Goal: Task Accomplishment & Management: Complete application form

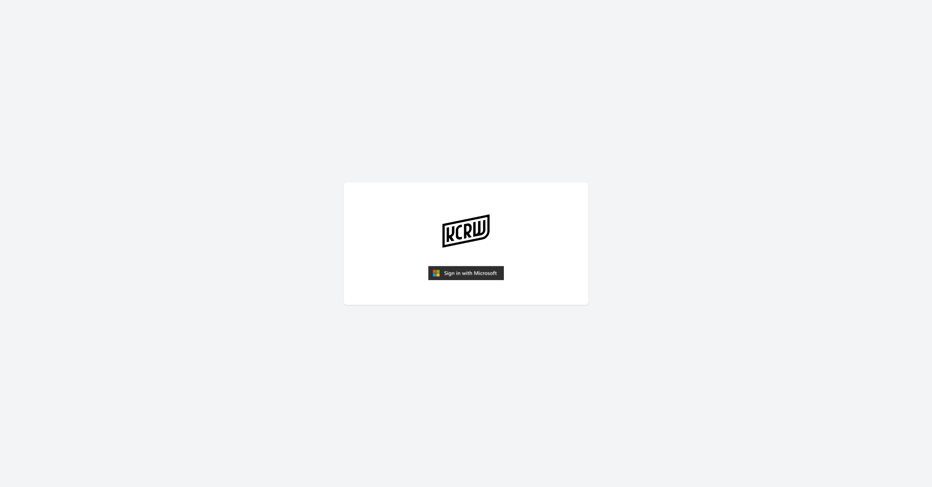
click at [462, 277] on img "submit" at bounding box center [466, 273] width 76 height 15
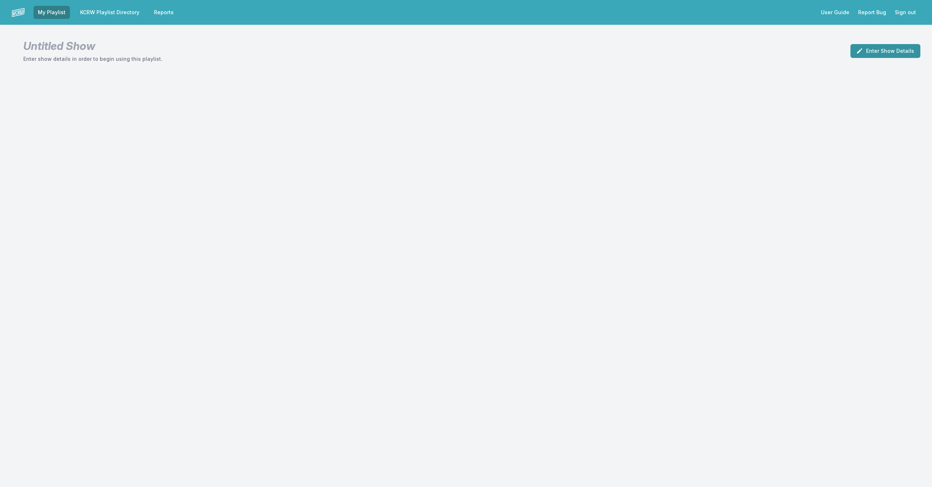
click at [902, 53] on button "Enter Show Details" at bounding box center [886, 51] width 70 height 14
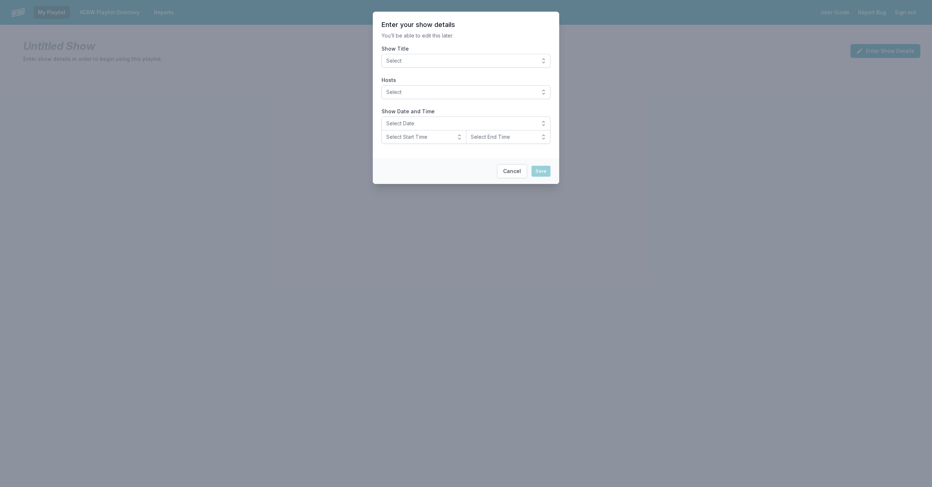
click at [421, 62] on span "Select" at bounding box center [460, 60] width 149 height 7
click at [424, 122] on span "[PERSON_NAME]" at bounding box center [461, 125] width 151 height 7
click at [418, 95] on span "Select" at bounding box center [460, 91] width 149 height 7
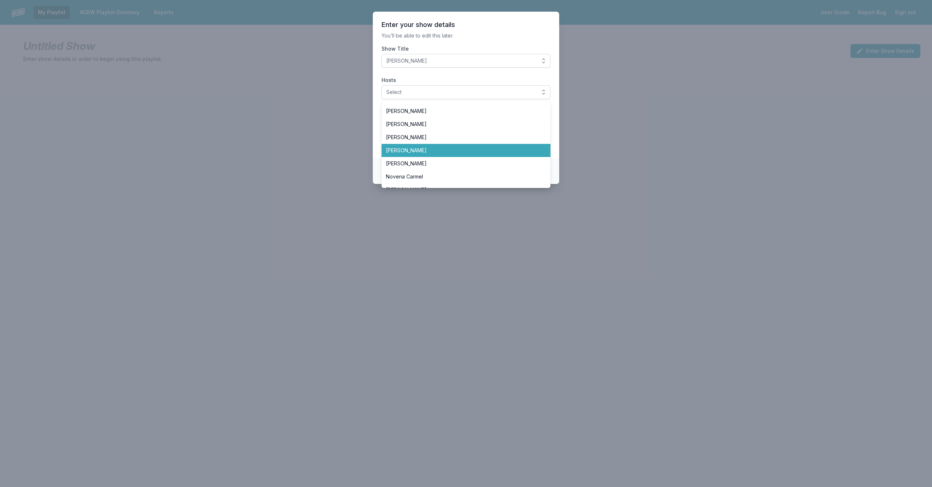
scroll to position [133, 0]
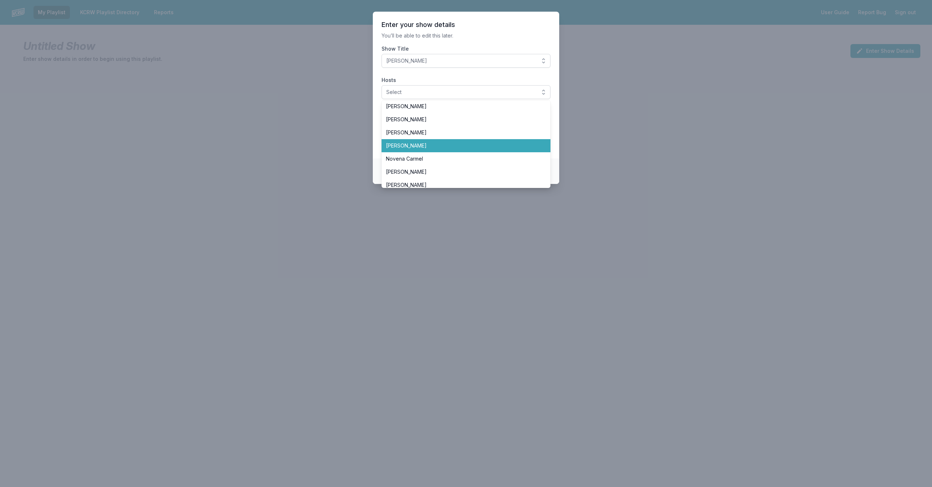
click at [425, 147] on span "[PERSON_NAME]" at bounding box center [461, 145] width 151 height 7
click at [557, 124] on section "Enter your show details You’ll be able to edit this later. Show Title LeRoy Dow…" at bounding box center [466, 85] width 186 height 147
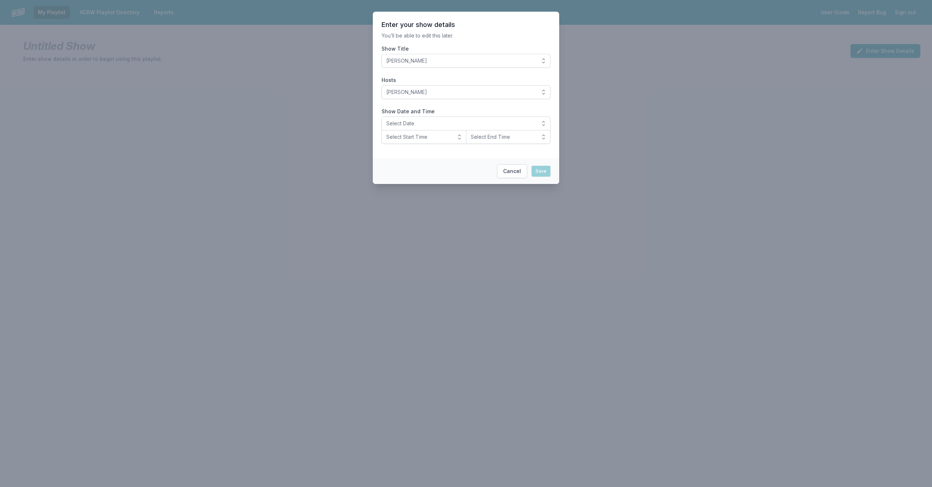
click at [409, 121] on span "Select Date" at bounding box center [460, 123] width 149 height 7
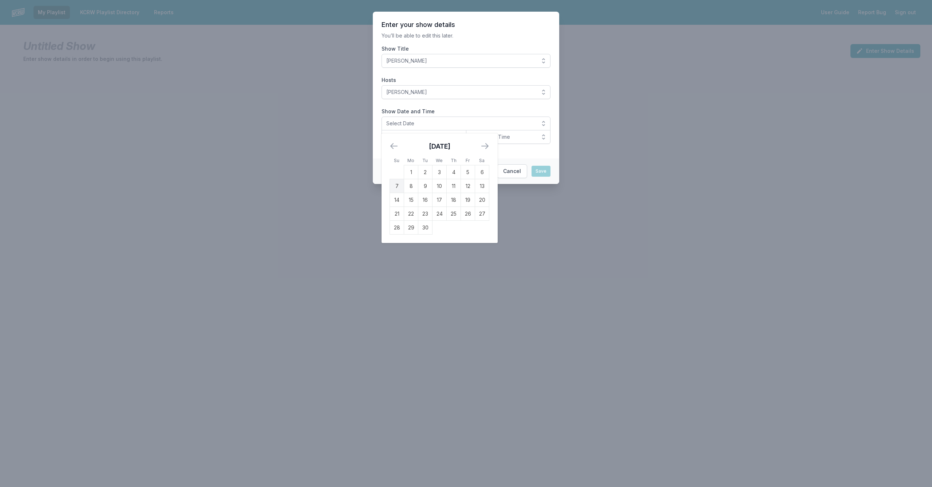
click at [396, 188] on td "7" at bounding box center [397, 186] width 14 height 14
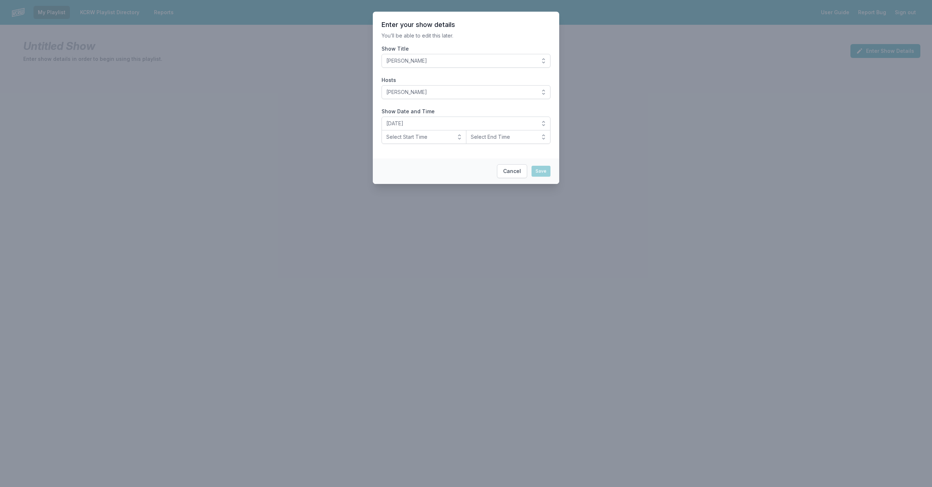
click at [414, 134] on span "Select Start Time" at bounding box center [418, 136] width 65 height 7
click at [398, 212] on span "10 PM" at bounding box center [419, 211] width 67 height 7
drag, startPoint x: 500, startPoint y: 136, endPoint x: 500, endPoint y: 142, distance: 6.6
click at [500, 136] on span "Select End Time" at bounding box center [503, 136] width 65 height 7
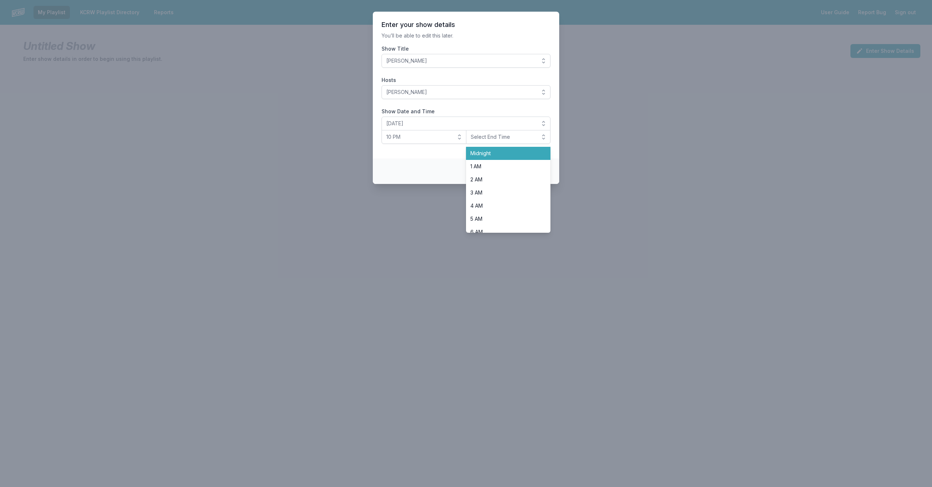
drag, startPoint x: 498, startPoint y: 156, endPoint x: 501, endPoint y: 159, distance: 3.9
click at [498, 157] on span "Midnight" at bounding box center [503, 153] width 67 height 7
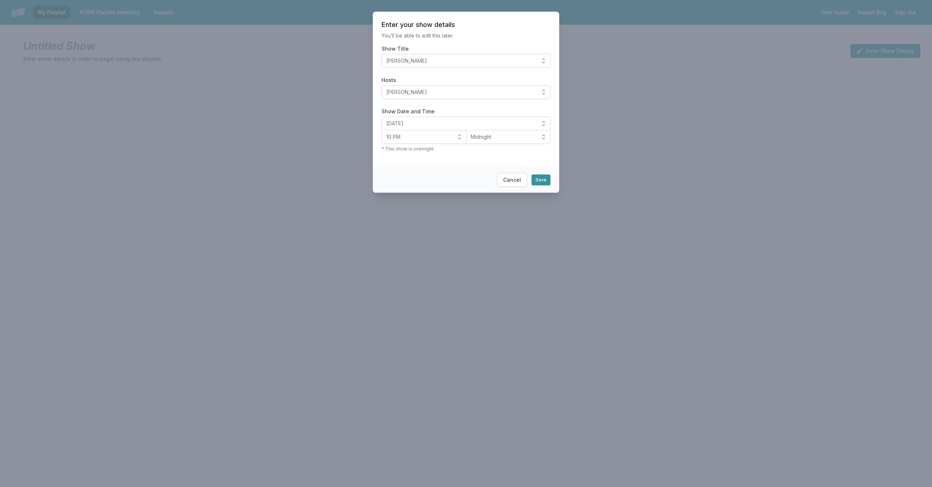
drag, startPoint x: 545, startPoint y: 181, endPoint x: 541, endPoint y: 180, distance: 4.6
click at [545, 181] on button "Save" at bounding box center [541, 179] width 19 height 11
